Goal: Check status: Check status

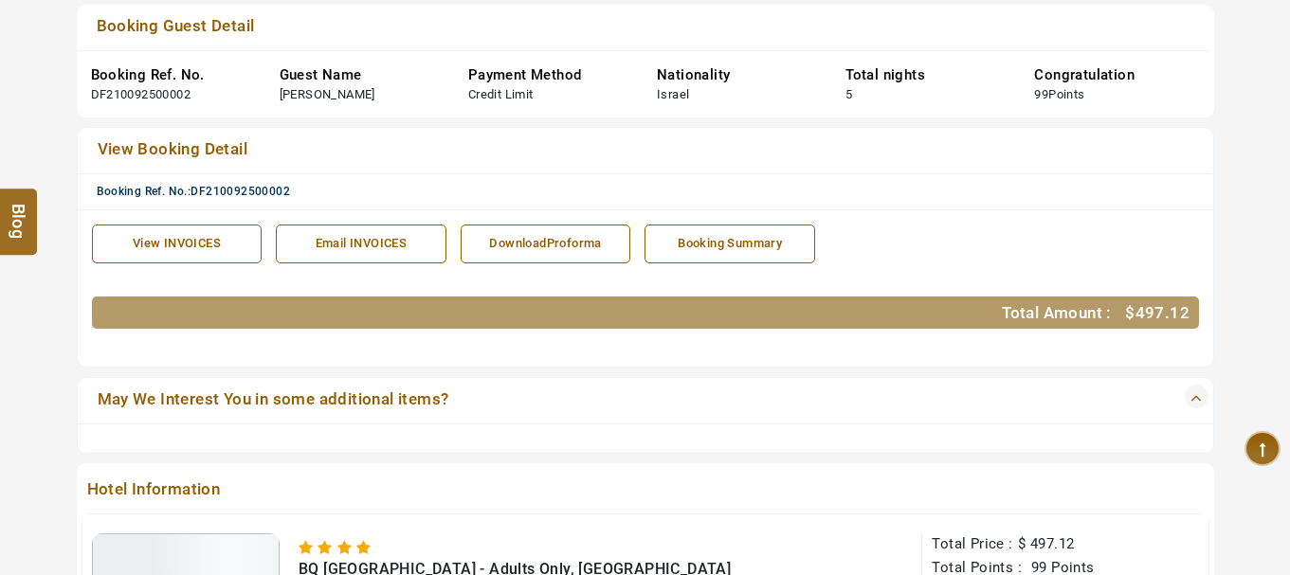
scroll to position [409, 0]
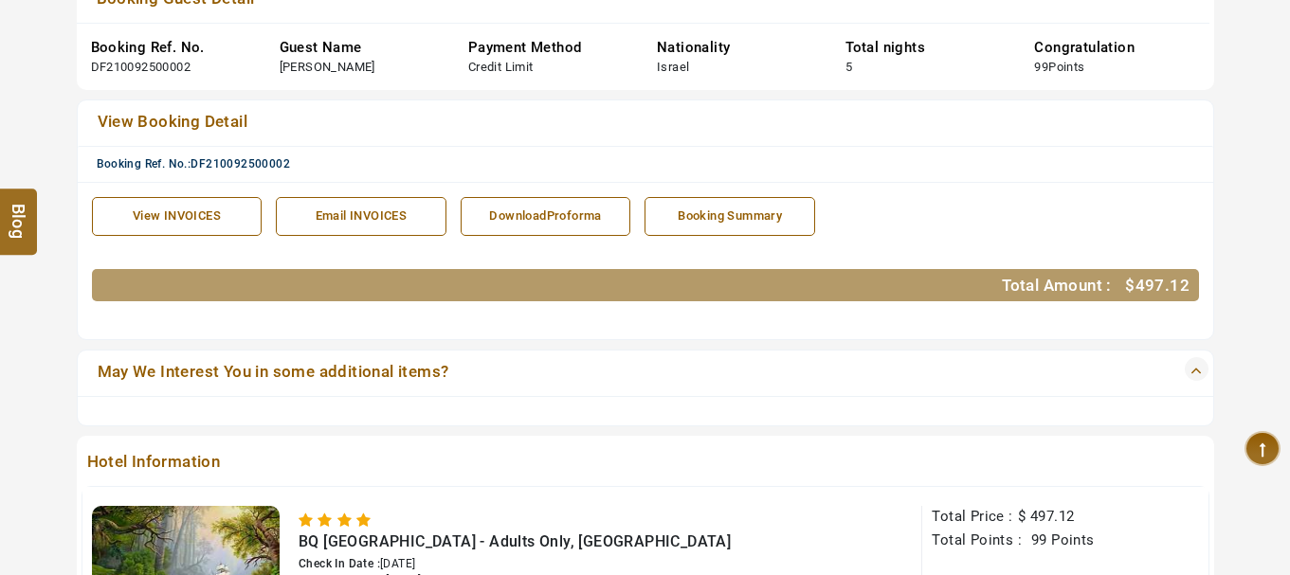
click at [731, 222] on div "Booking Summary" at bounding box center [730, 217] width 150 height 18
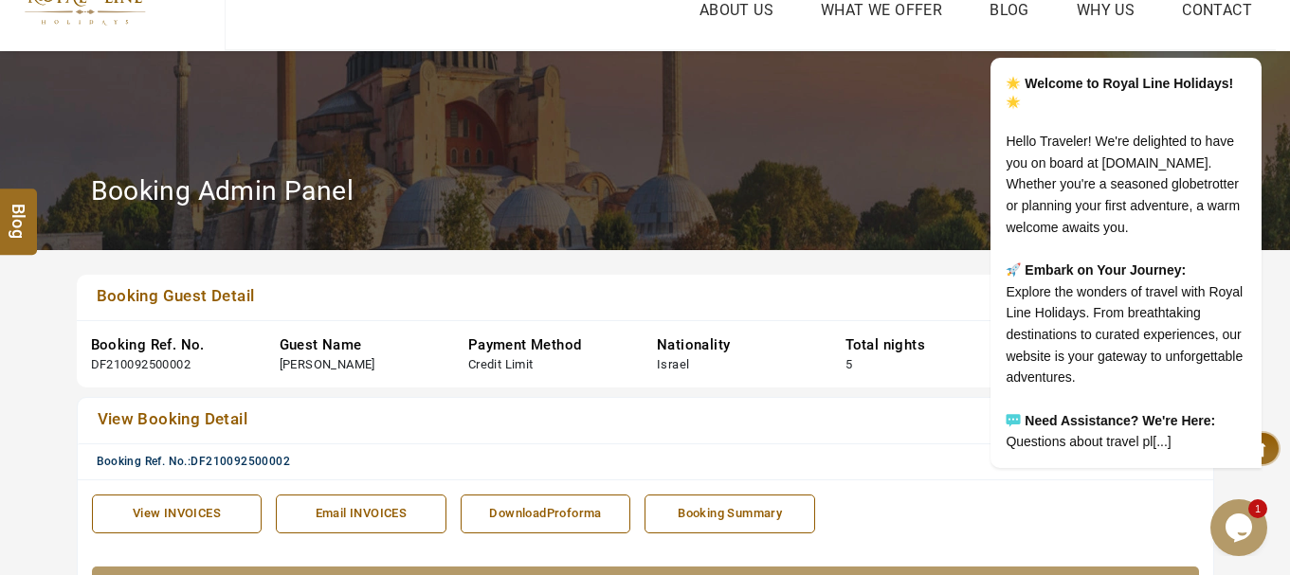
scroll to position [0, 0]
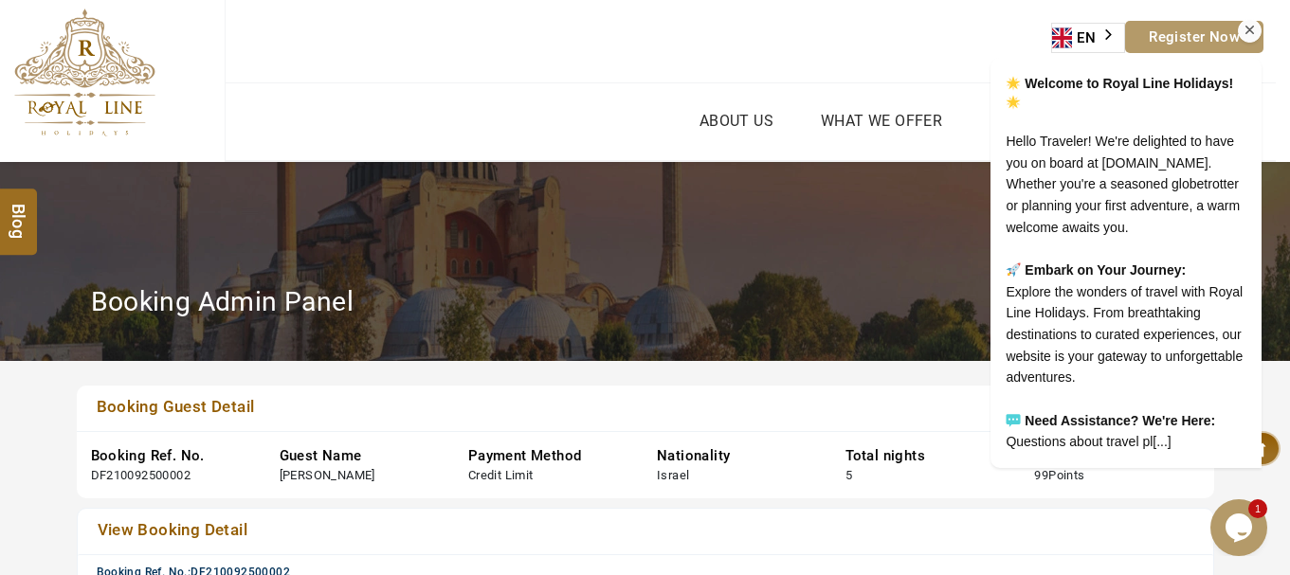
click at [1254, 22] on icon "Chat attention grabber" at bounding box center [1250, 30] width 17 height 17
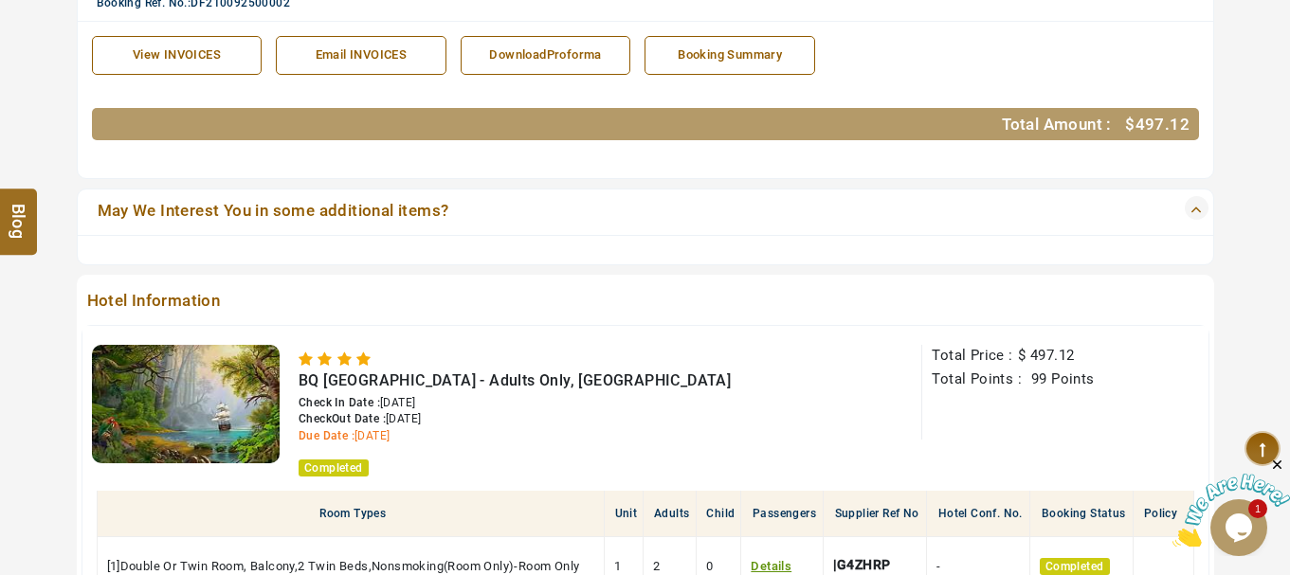
scroll to position [379, 0]
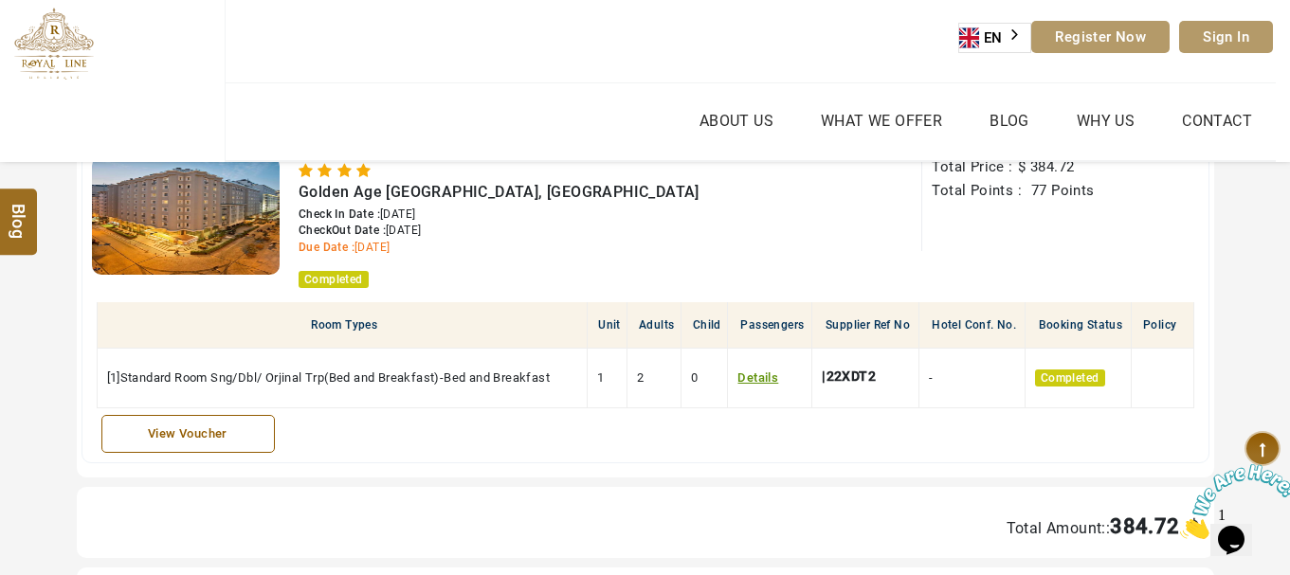
scroll to position [569, 0]
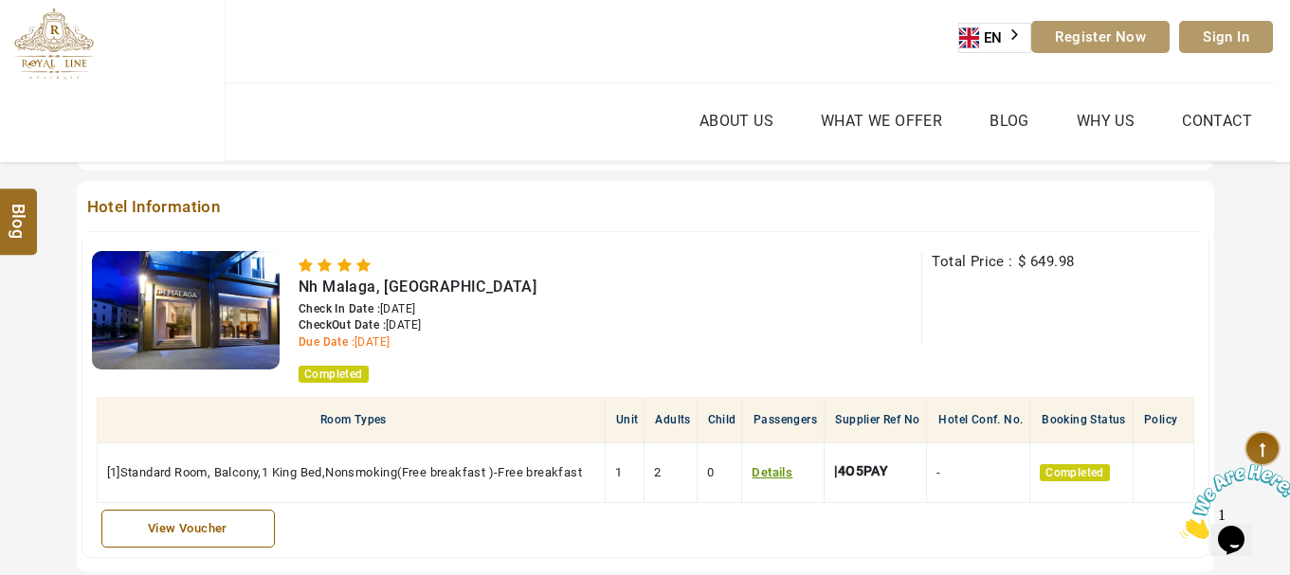
scroll to position [737, 0]
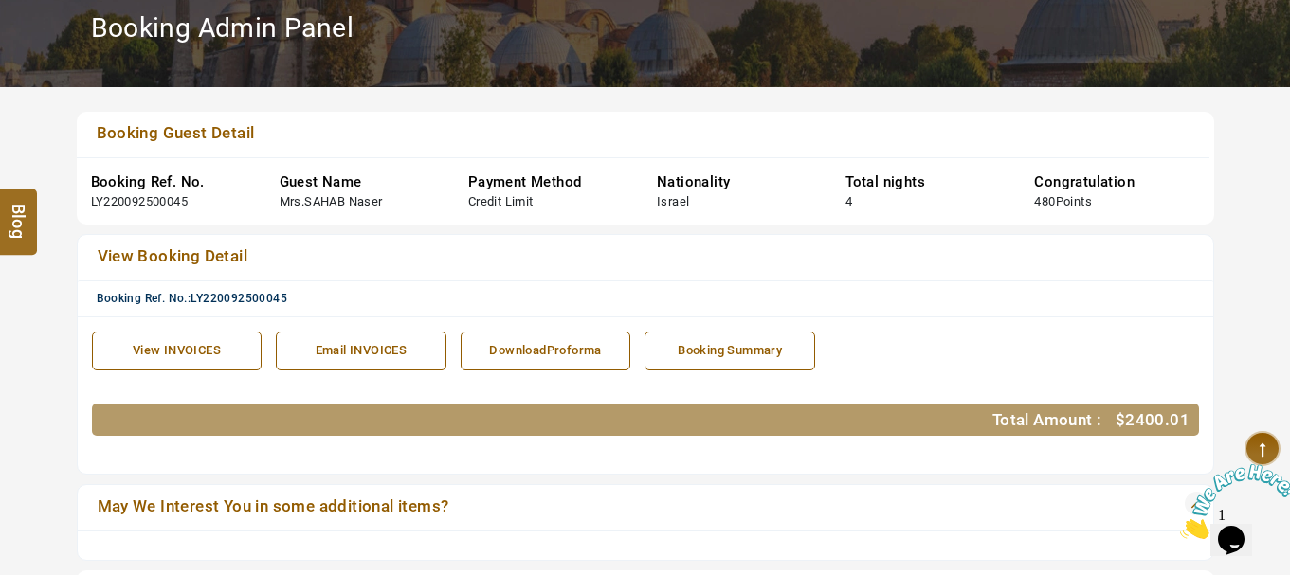
scroll to position [284, 0]
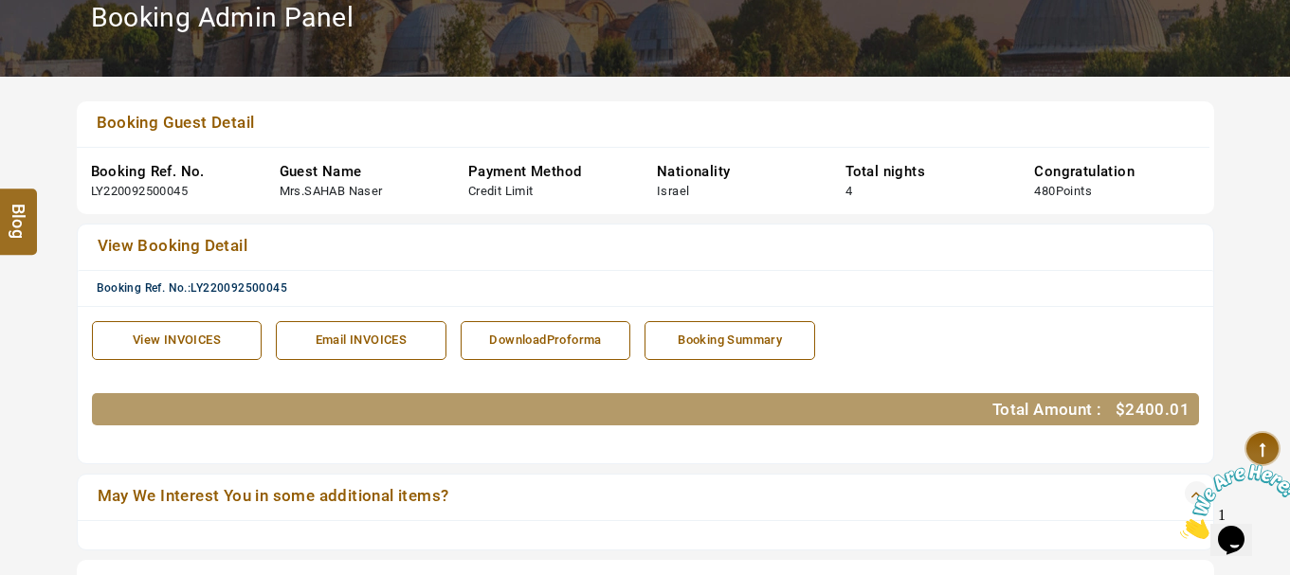
click at [738, 343] on div "Booking Summary" at bounding box center [730, 341] width 150 height 18
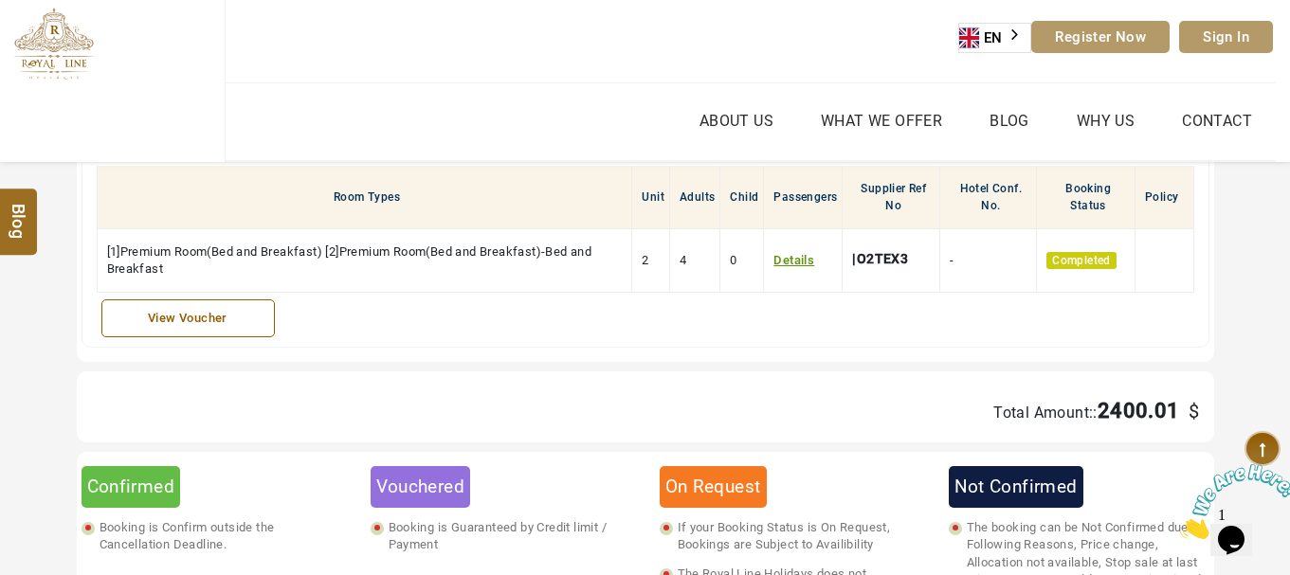
scroll to position [1232, 0]
